Goal: Transaction & Acquisition: Book appointment/travel/reservation

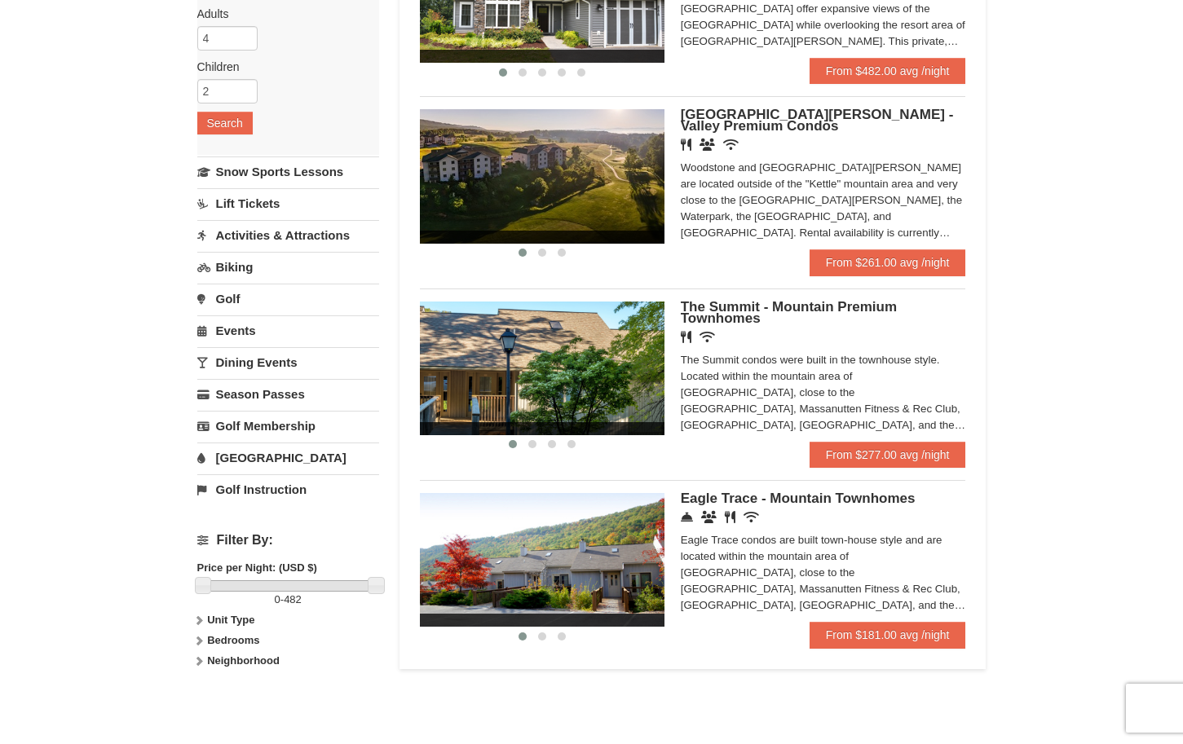
scroll to position [408, 0]
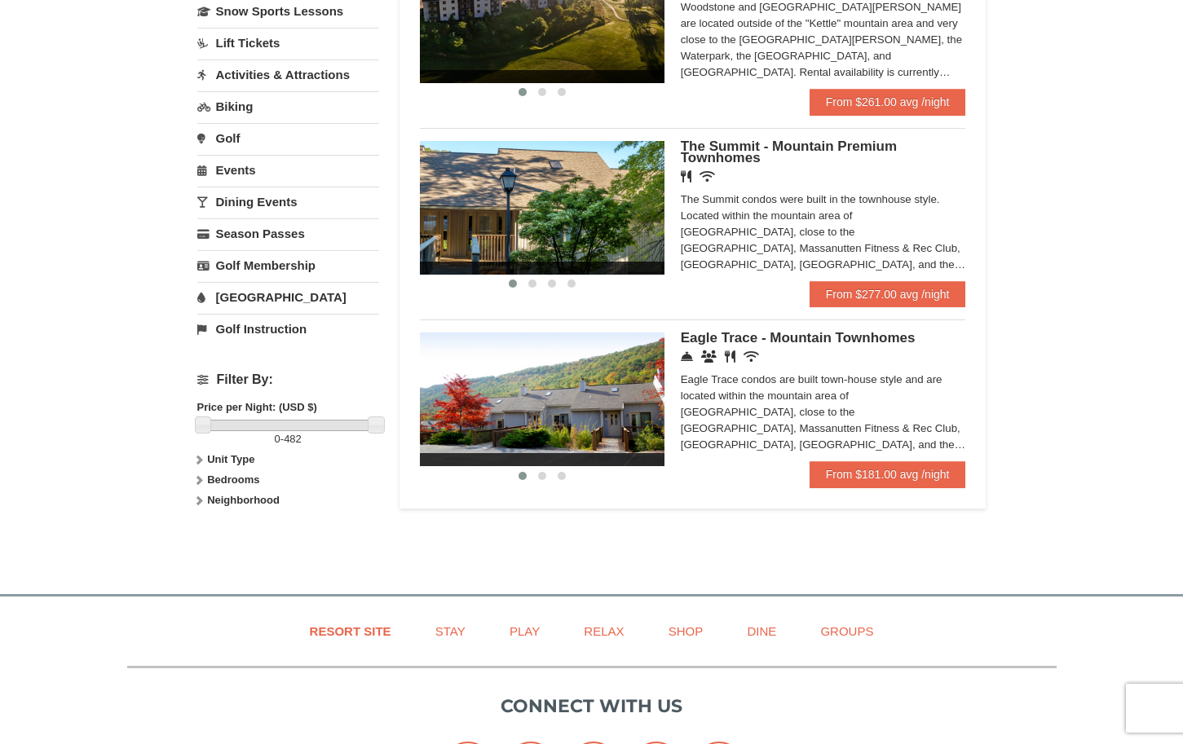
click at [556, 410] on img at bounding box center [542, 400] width 245 height 134
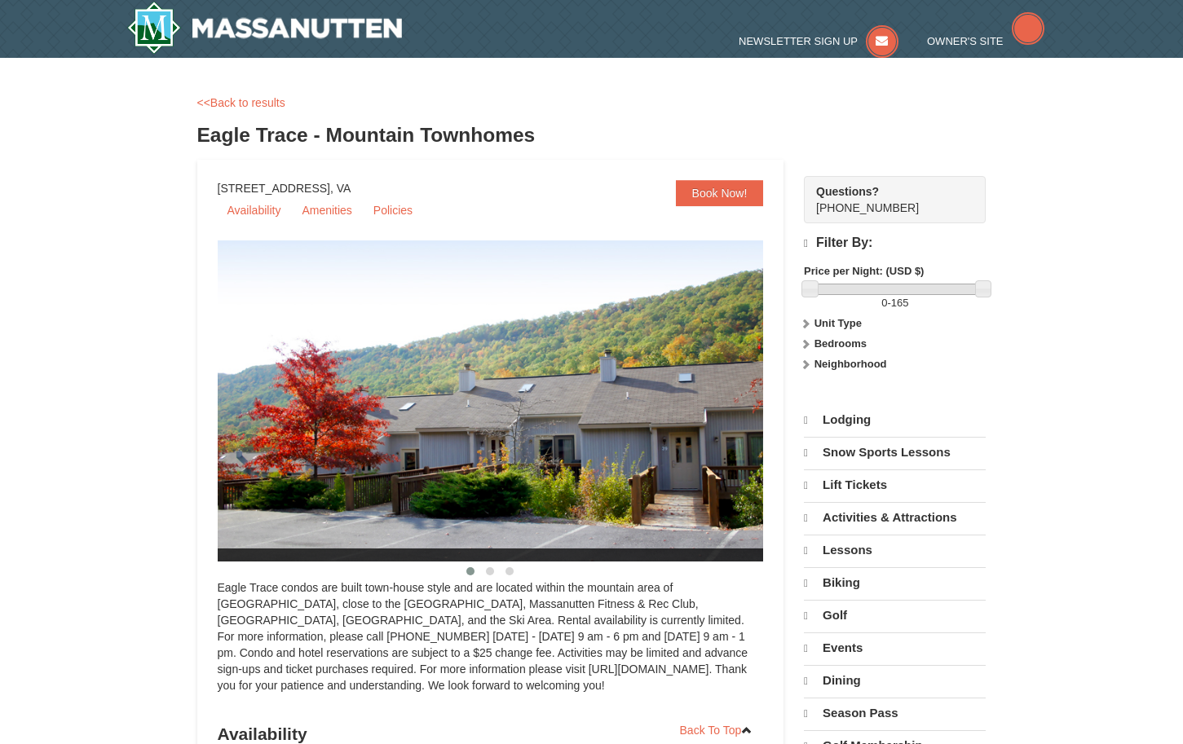
select select "9"
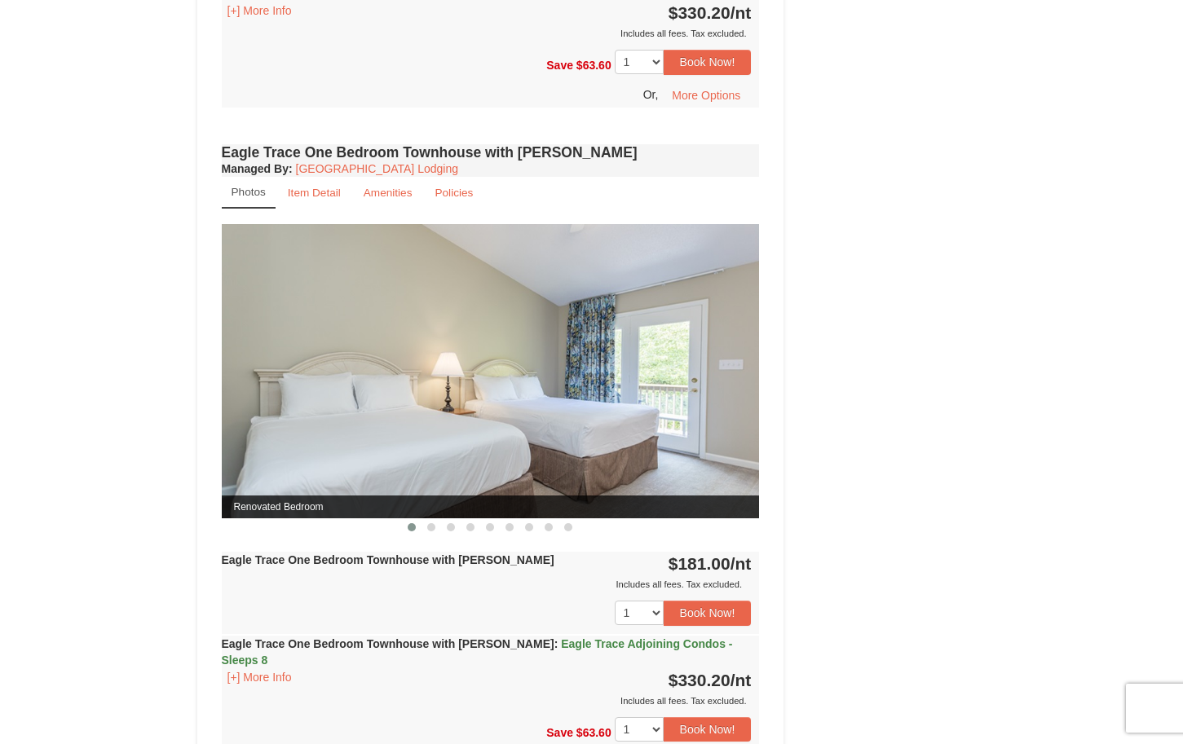
scroll to position [1141, 0]
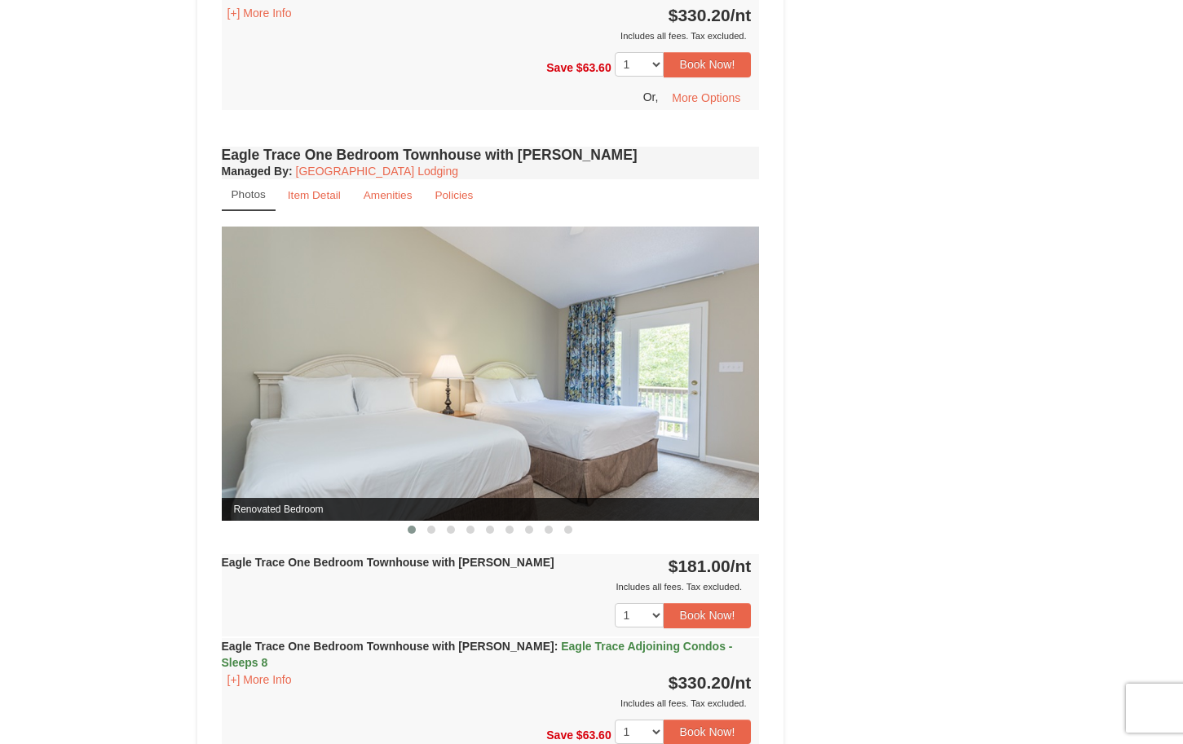
click at [545, 408] on img at bounding box center [491, 374] width 538 height 294
click at [430, 530] on span at bounding box center [431, 530] width 8 height 8
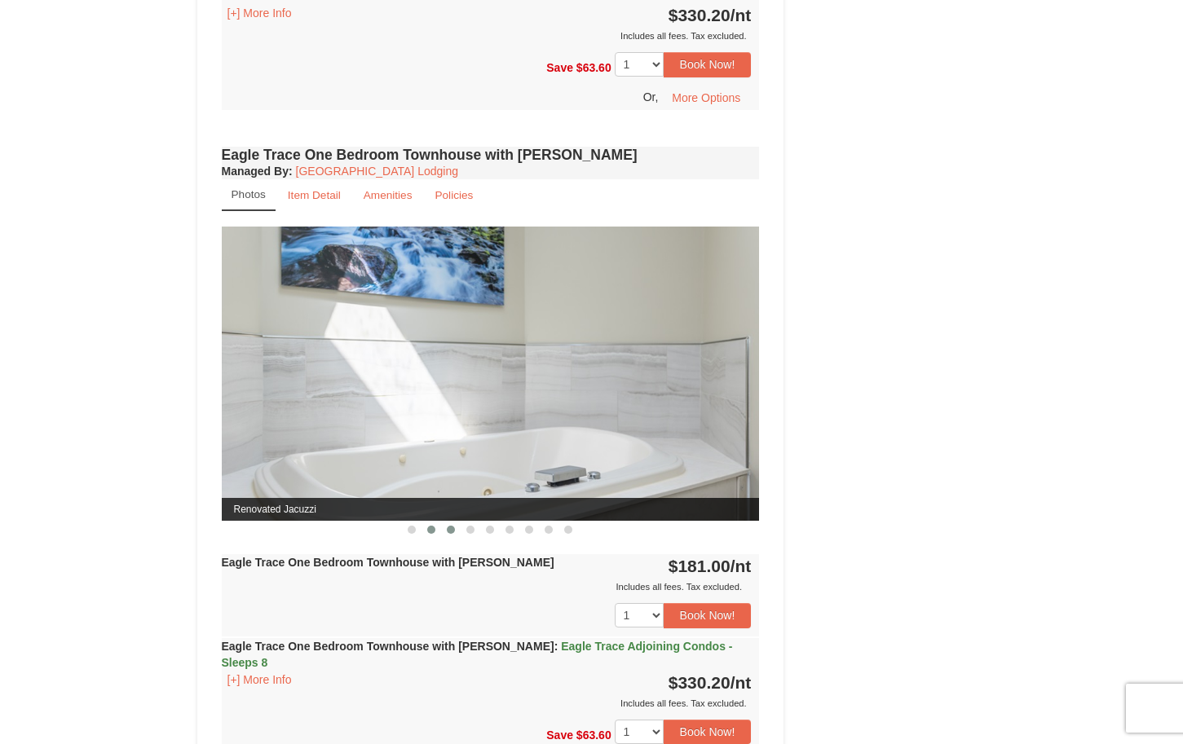
click at [452, 533] on span at bounding box center [451, 530] width 8 height 8
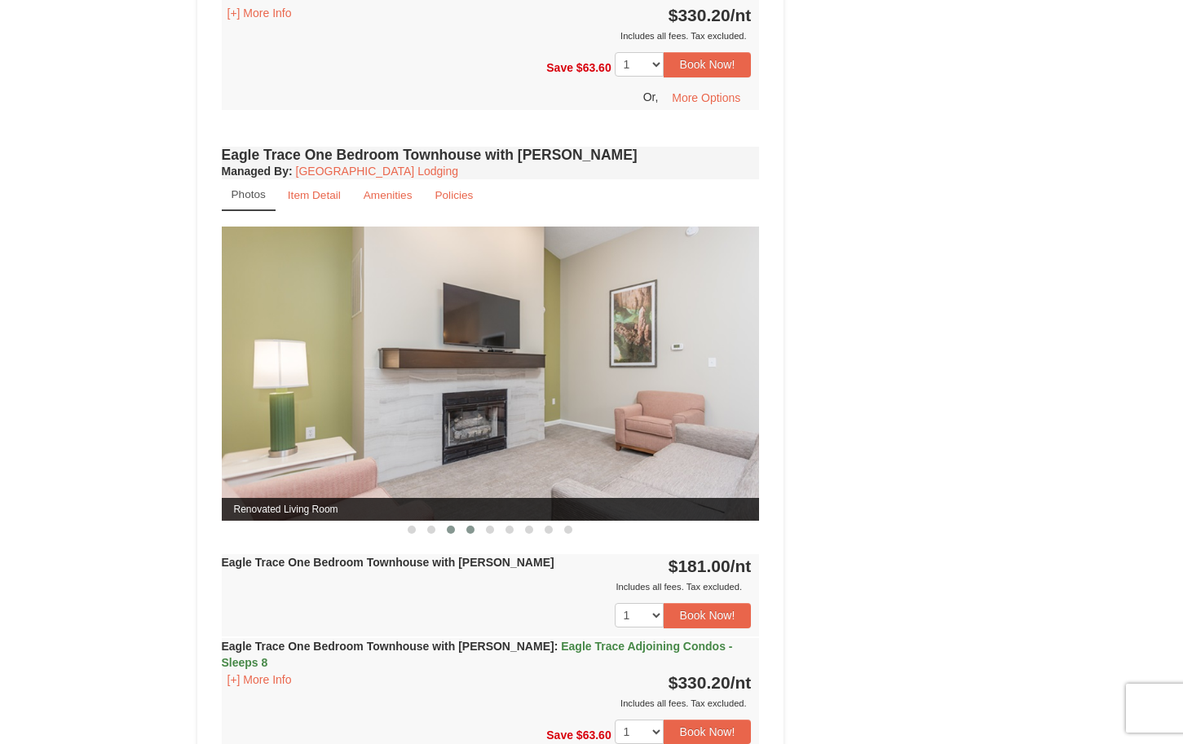
click at [467, 531] on span at bounding box center [470, 530] width 8 height 8
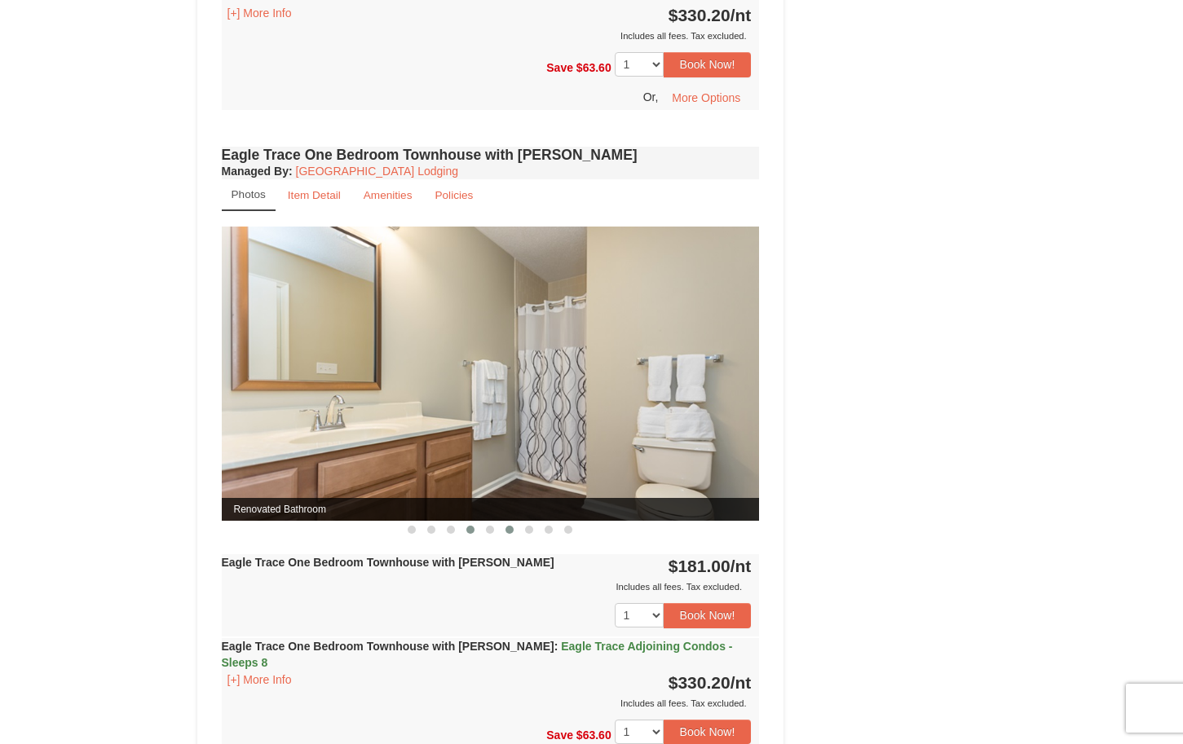
click at [512, 532] on span at bounding box center [509, 530] width 8 height 8
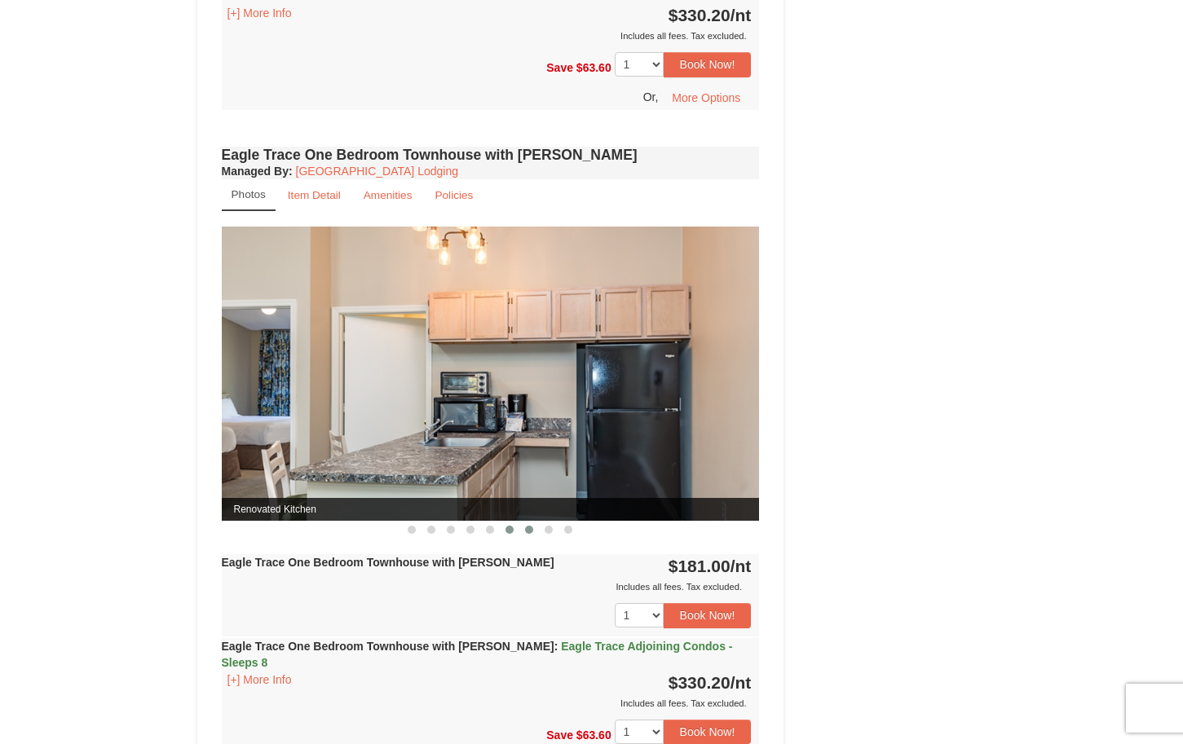
click at [527, 532] on span at bounding box center [529, 530] width 8 height 8
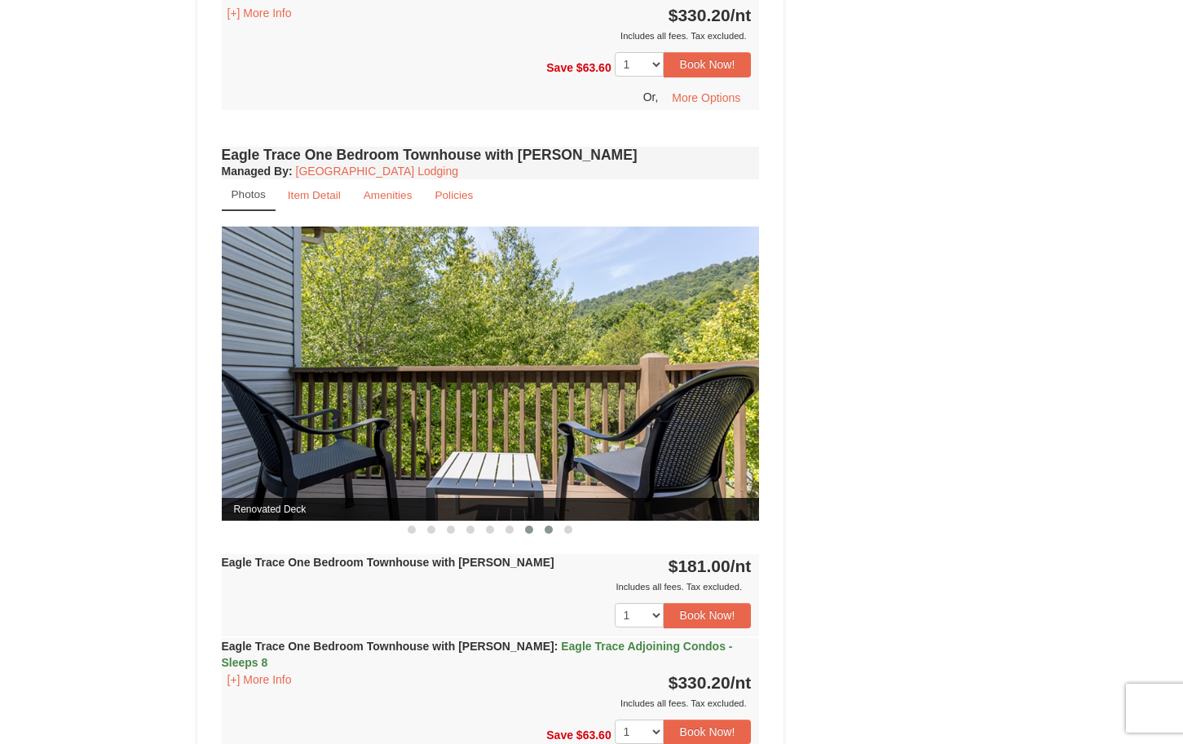
click at [550, 528] on span at bounding box center [548, 530] width 8 height 8
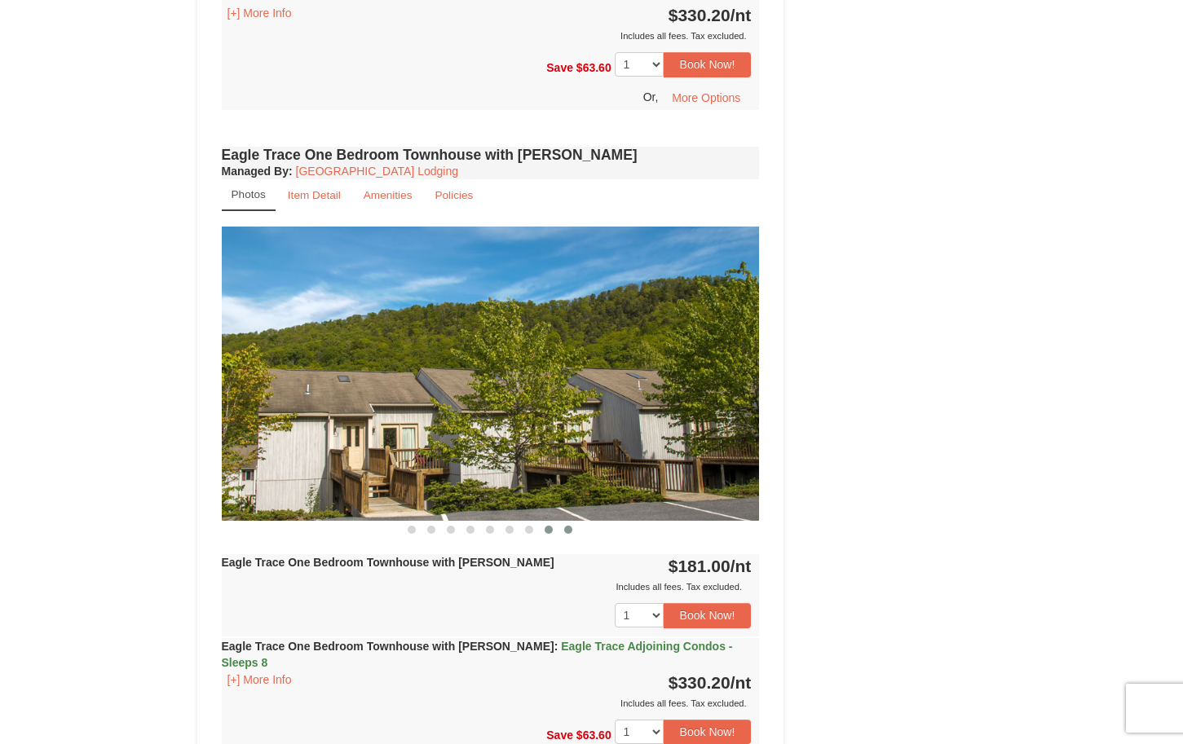
click at [566, 530] on span at bounding box center [568, 530] width 8 height 8
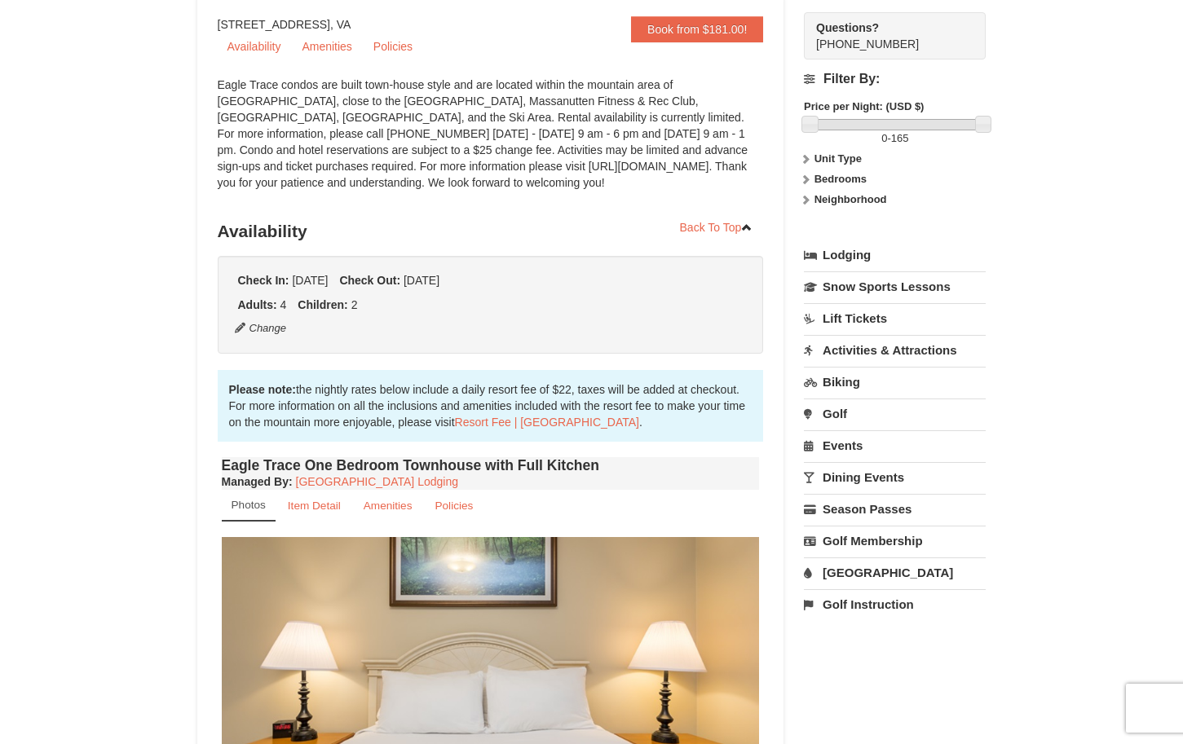
scroll to position [0, 0]
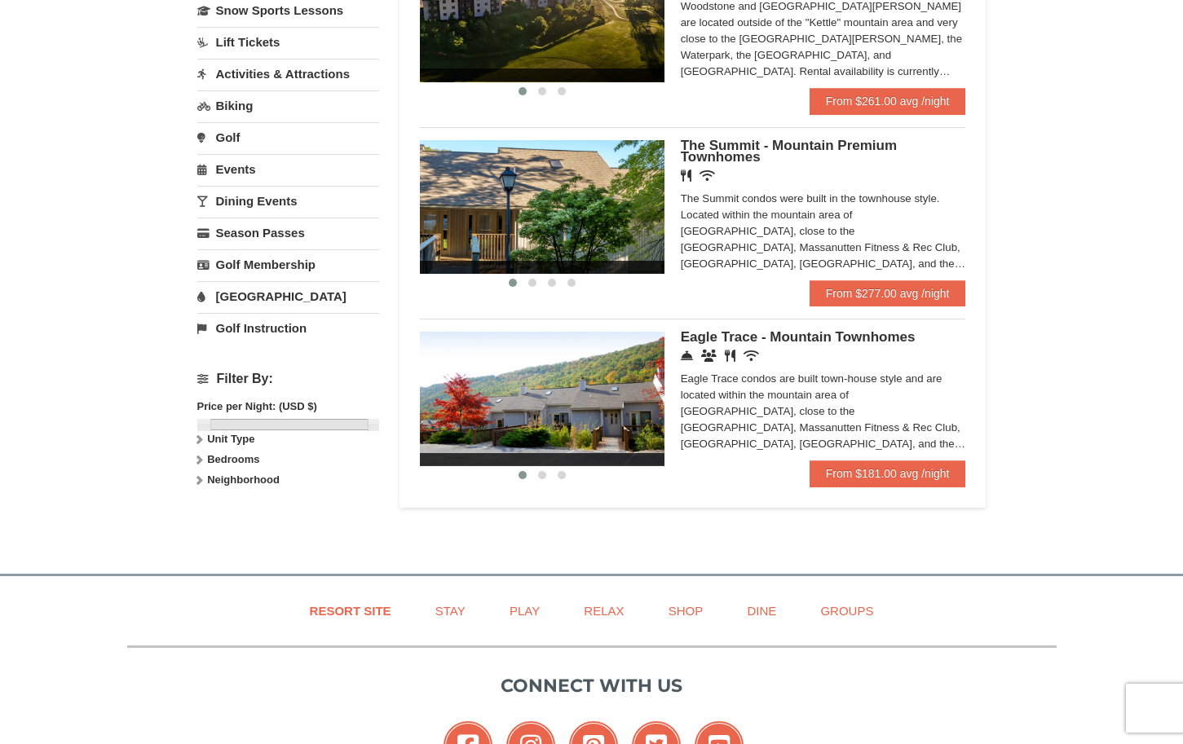
scroll to position [1, 0]
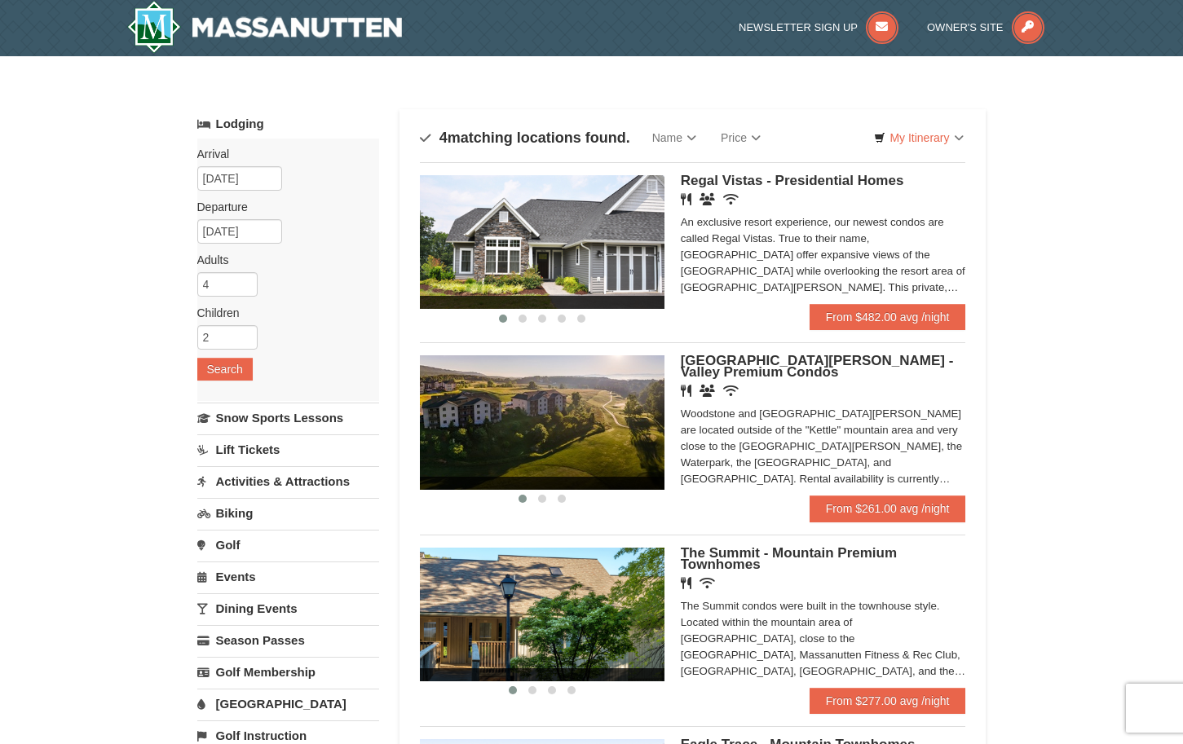
click at [522, 254] on img at bounding box center [542, 242] width 245 height 134
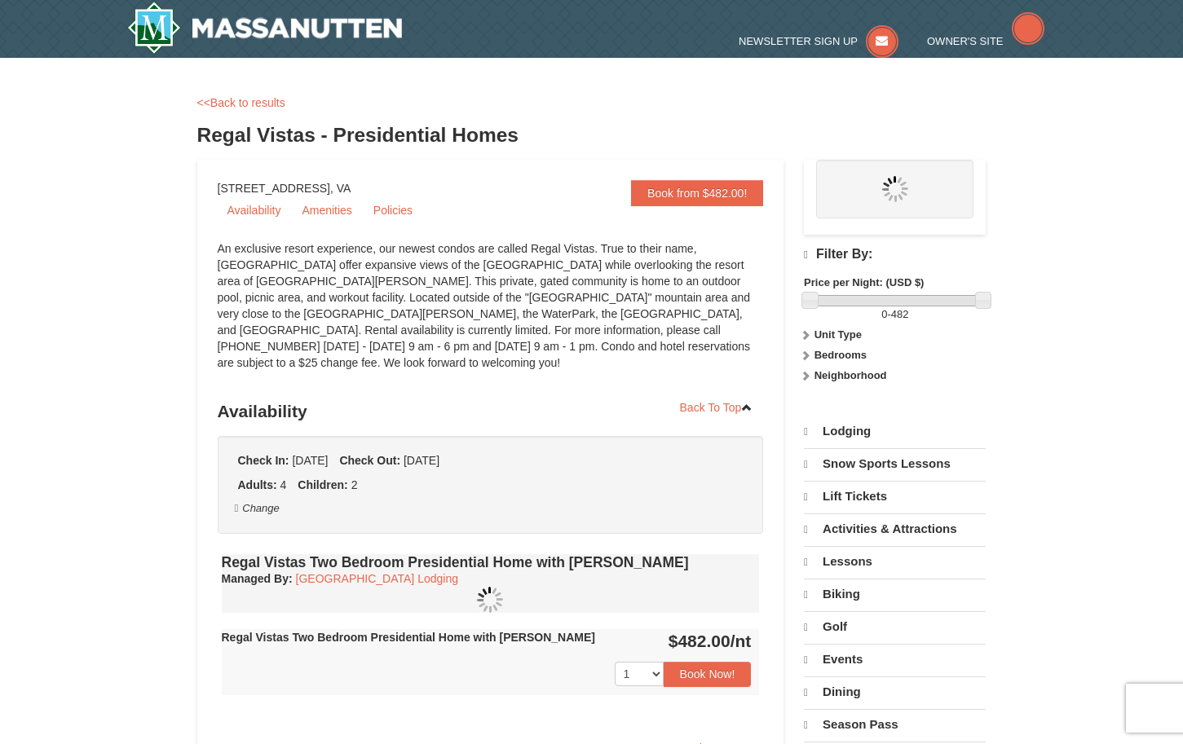
select select "9"
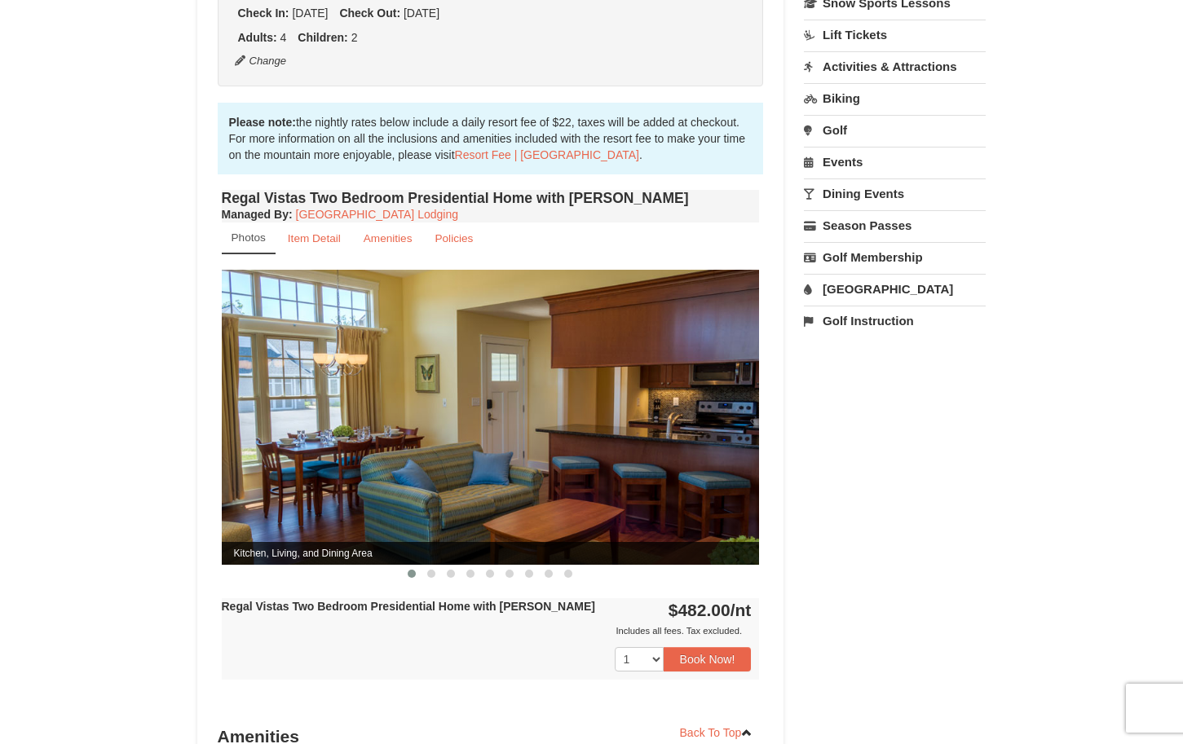
scroll to position [489, 0]
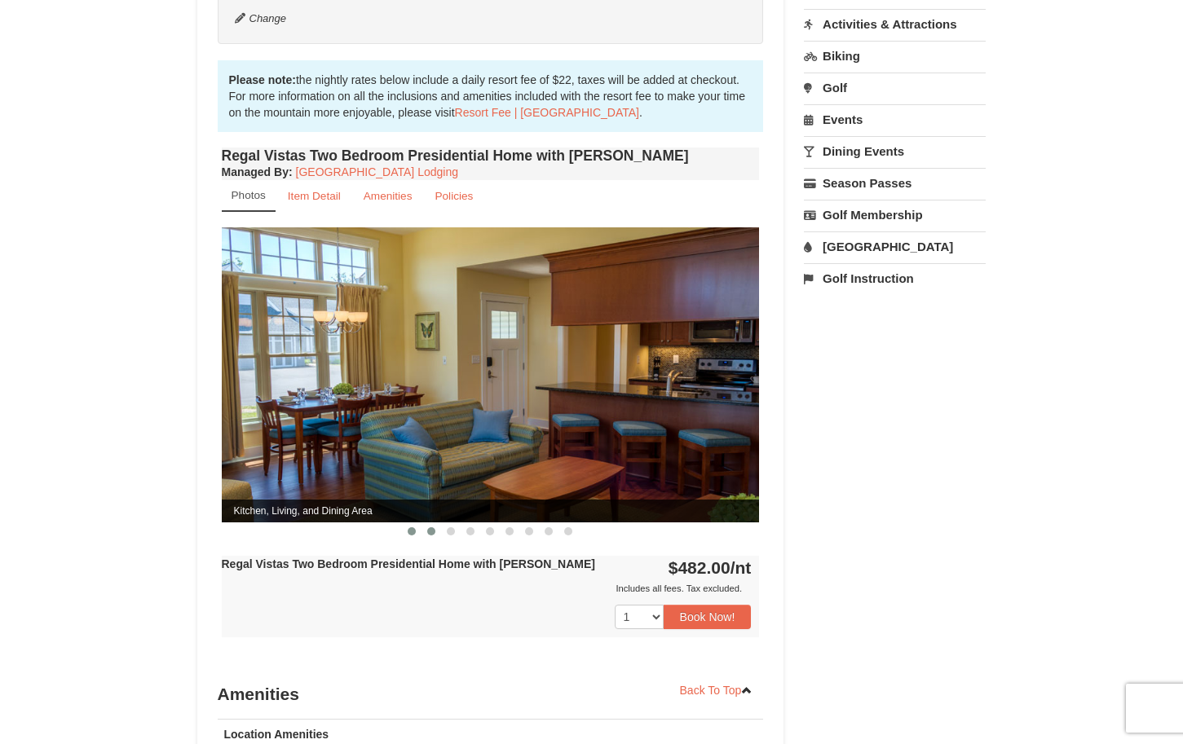
click at [430, 527] on span at bounding box center [431, 531] width 8 height 8
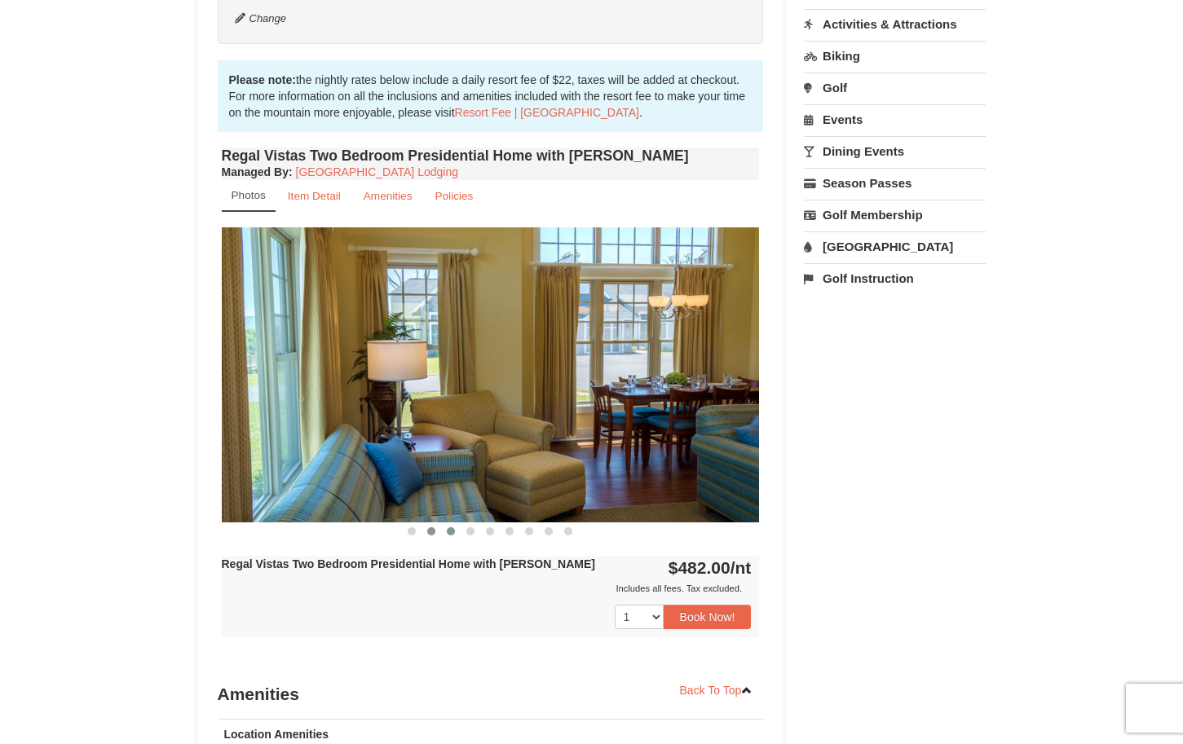
click at [451, 527] on span at bounding box center [451, 531] width 8 height 8
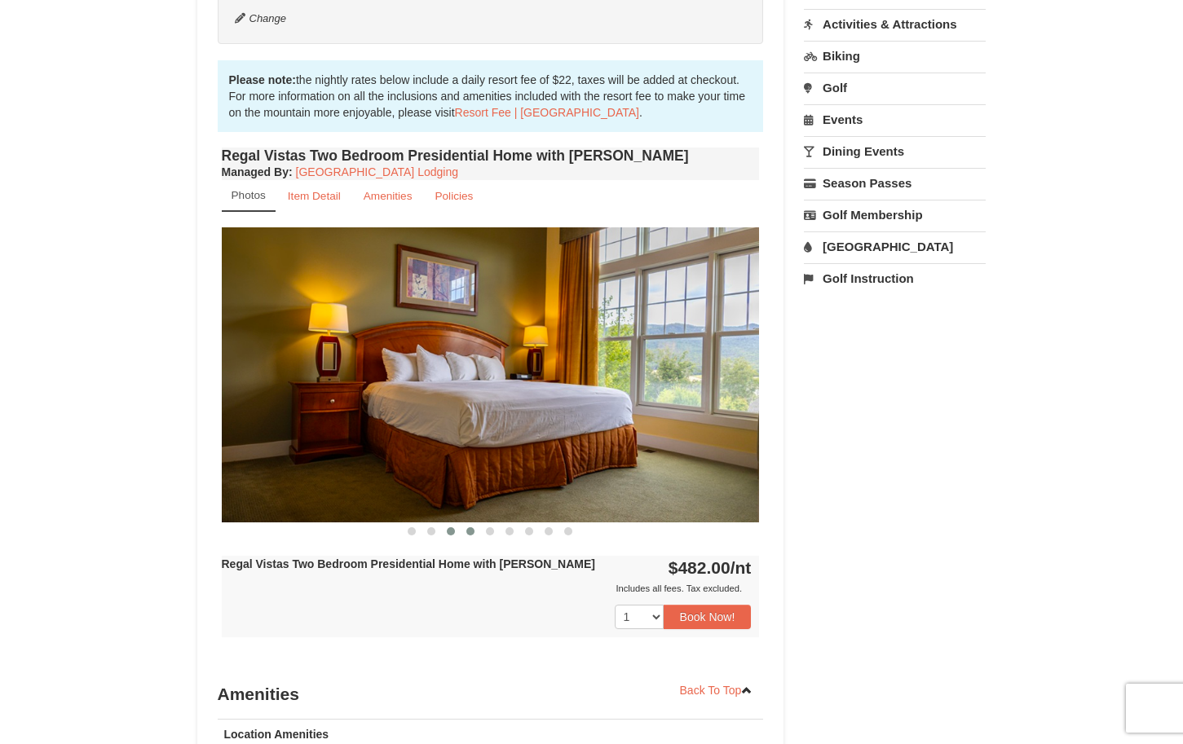
click at [470, 527] on span at bounding box center [470, 531] width 8 height 8
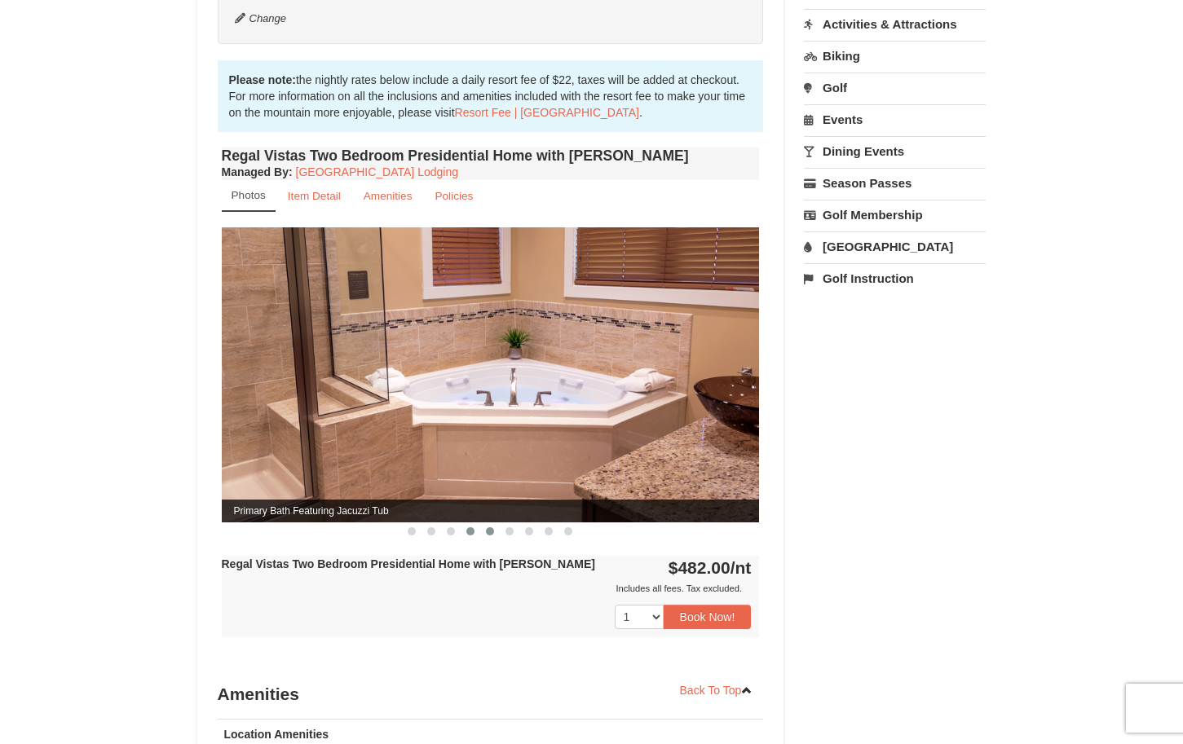
click at [493, 527] on span at bounding box center [490, 531] width 8 height 8
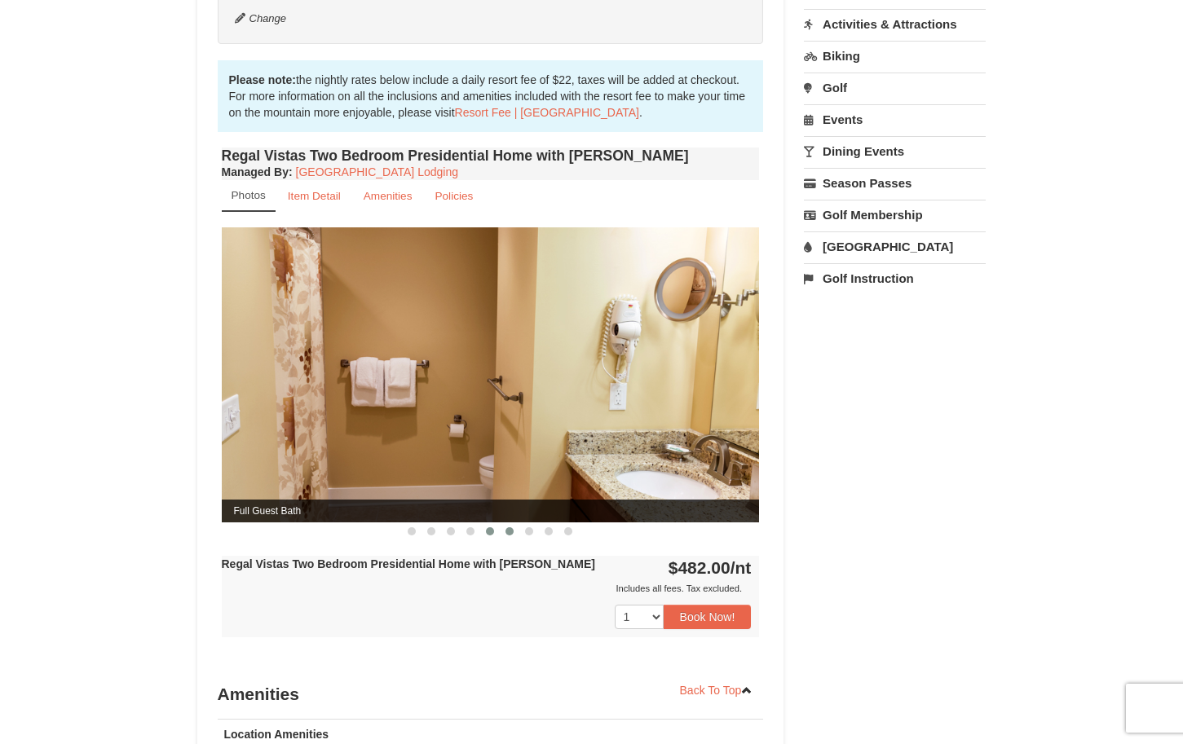
click at [513, 527] on span at bounding box center [509, 531] width 8 height 8
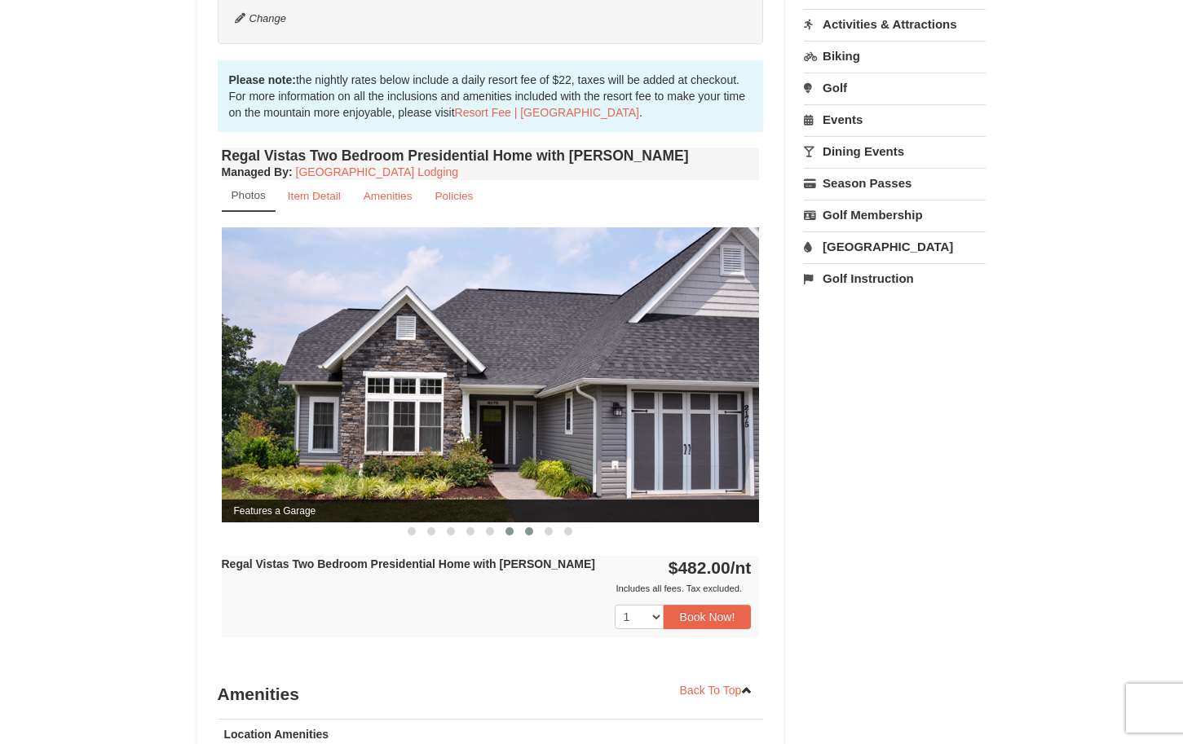
click at [526, 527] on span at bounding box center [529, 531] width 8 height 8
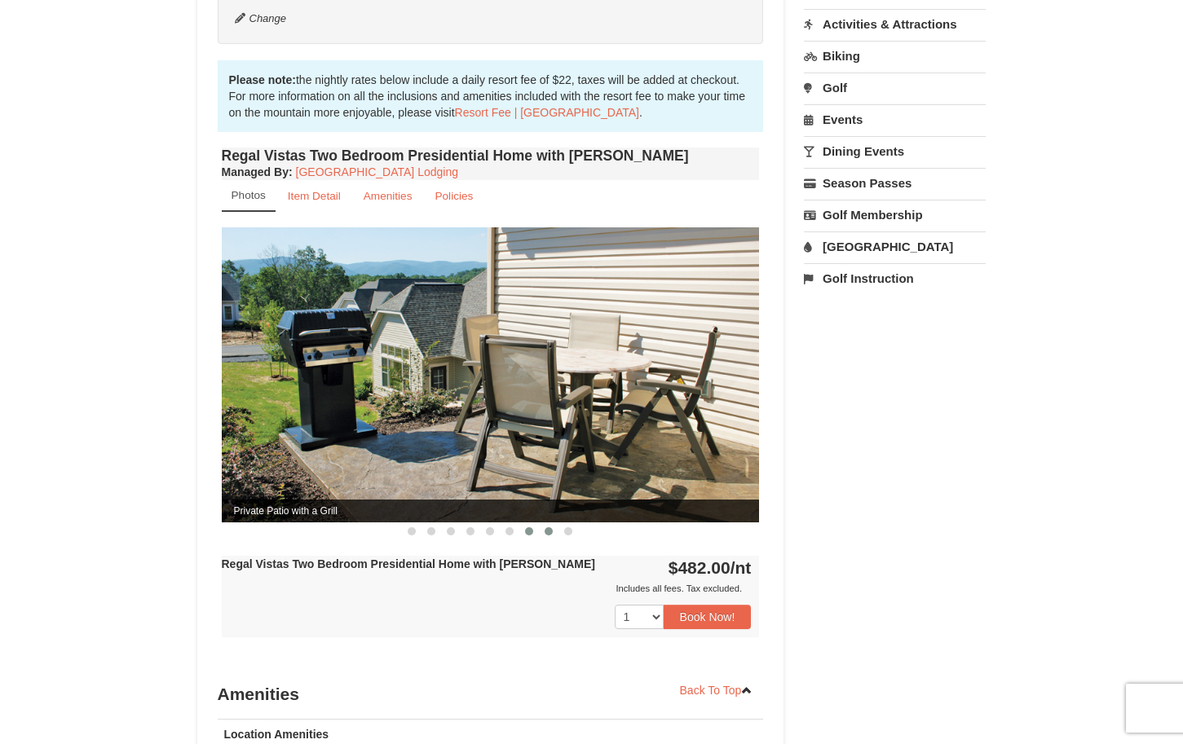
click at [548, 527] on span at bounding box center [548, 531] width 8 height 8
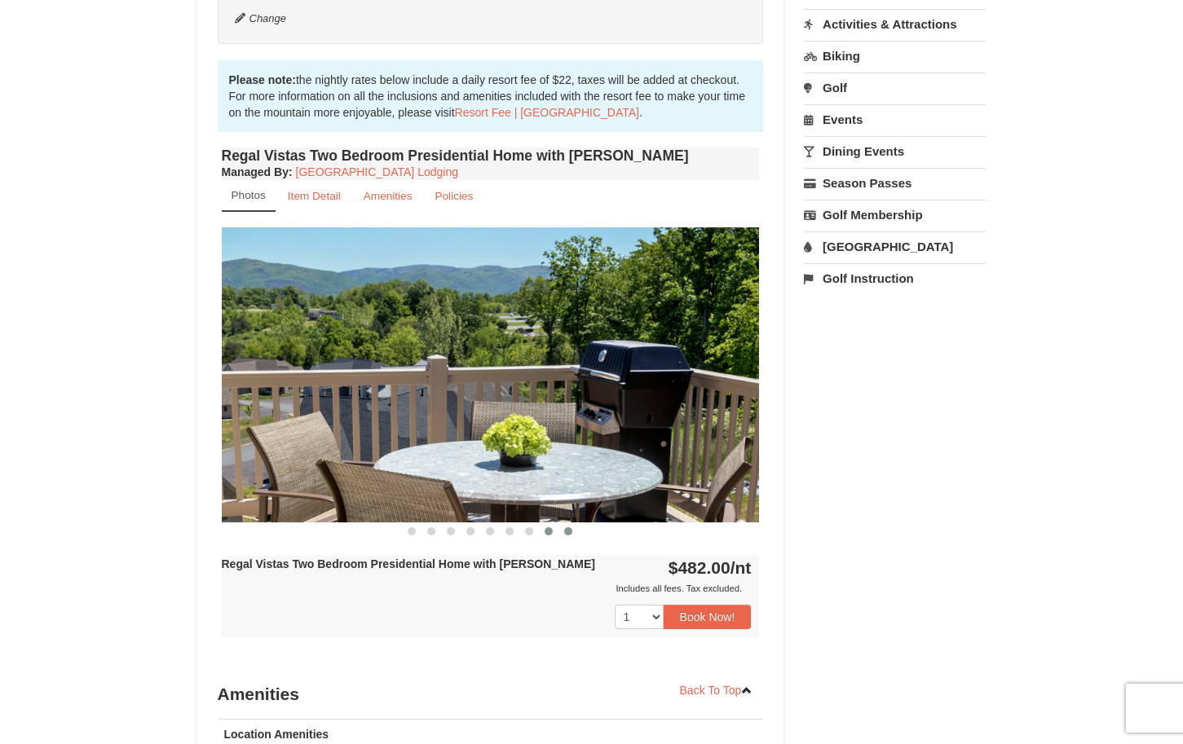
click at [566, 527] on span at bounding box center [568, 531] width 8 height 8
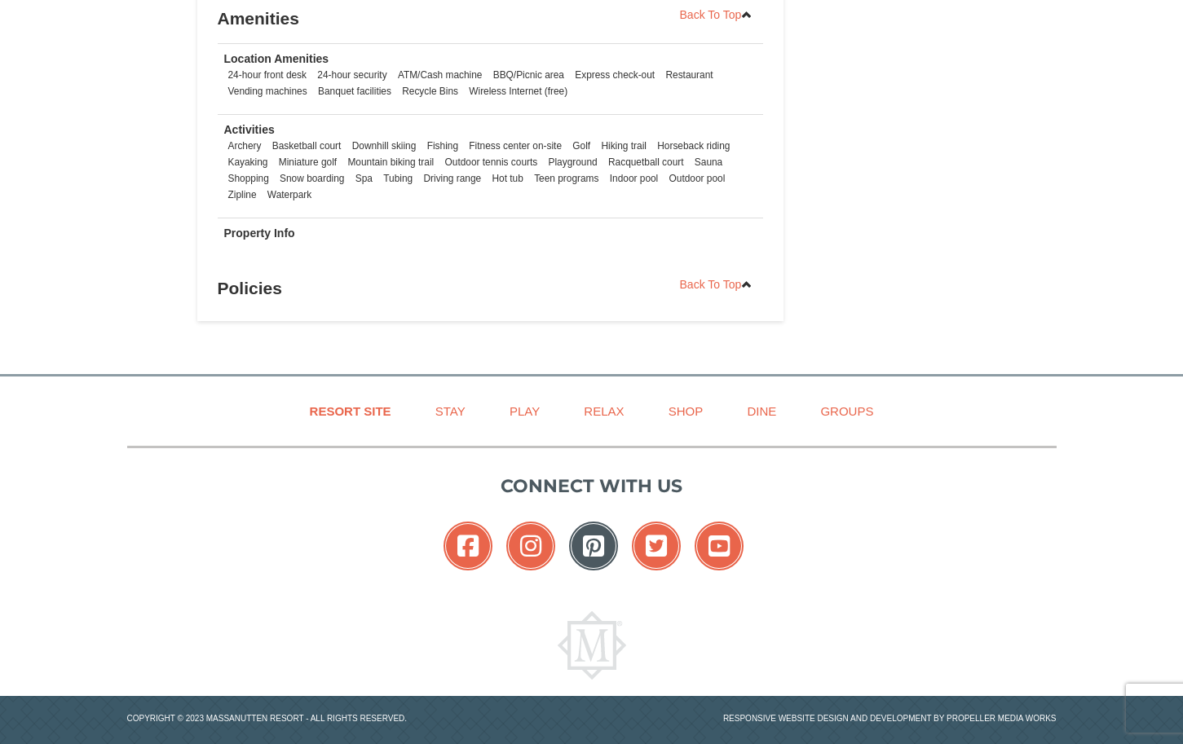
scroll to position [1170, 0]
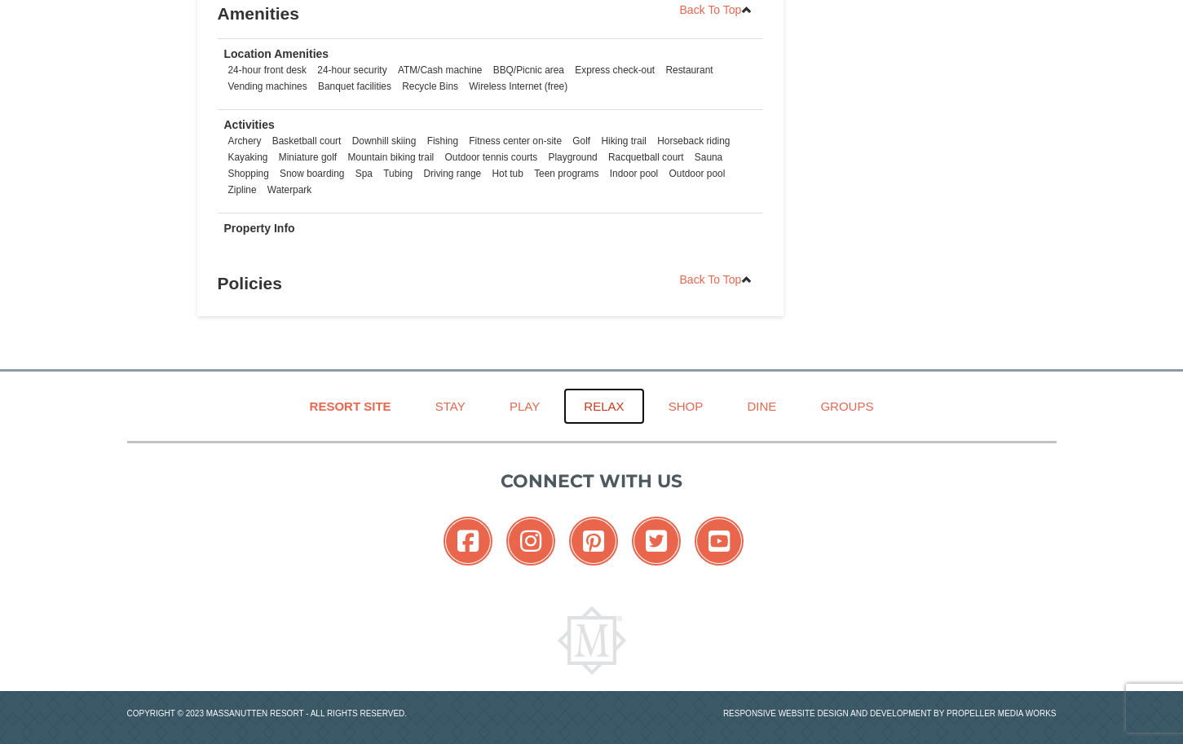
click at [605, 388] on link "Relax" at bounding box center [603, 406] width 81 height 37
